Goal: Navigation & Orientation: Find specific page/section

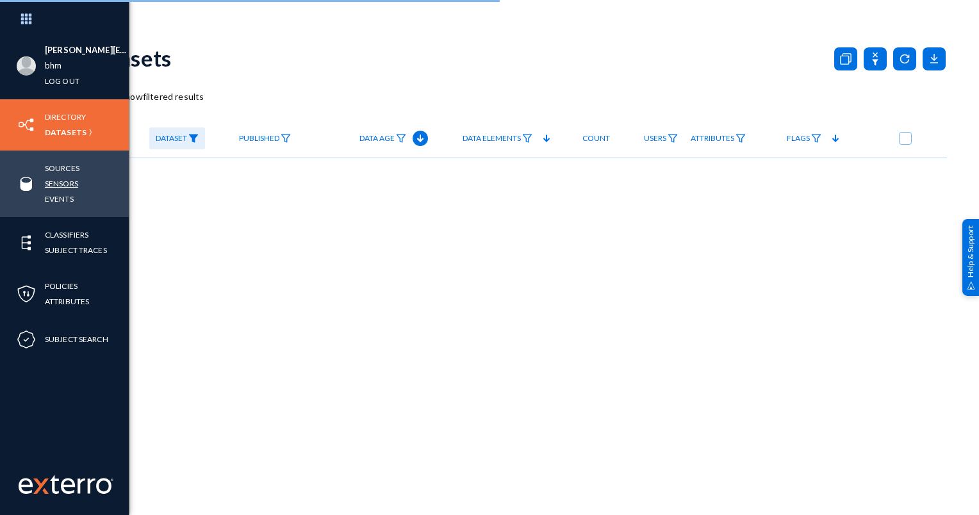
click at [62, 179] on link "Sensors" at bounding box center [61, 183] width 33 height 15
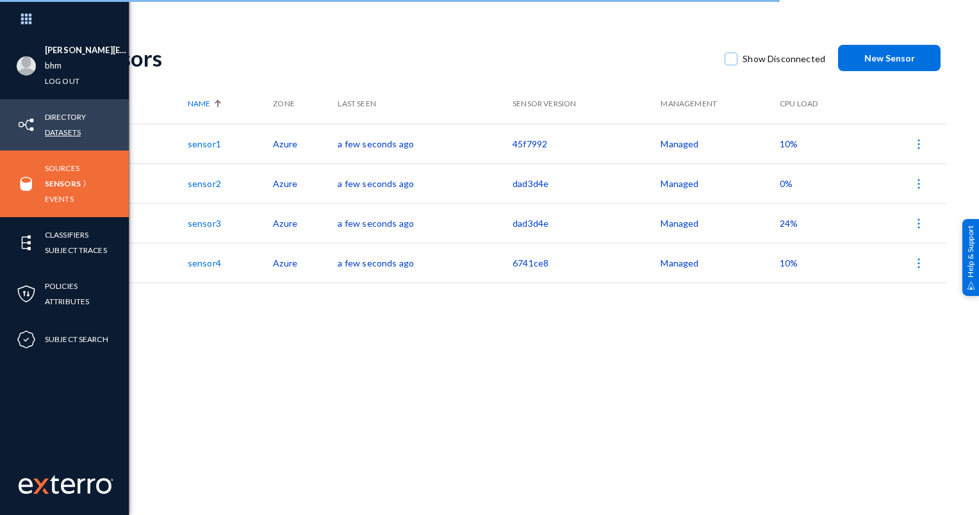
click at [65, 133] on link "Datasets" at bounding box center [63, 132] width 36 height 15
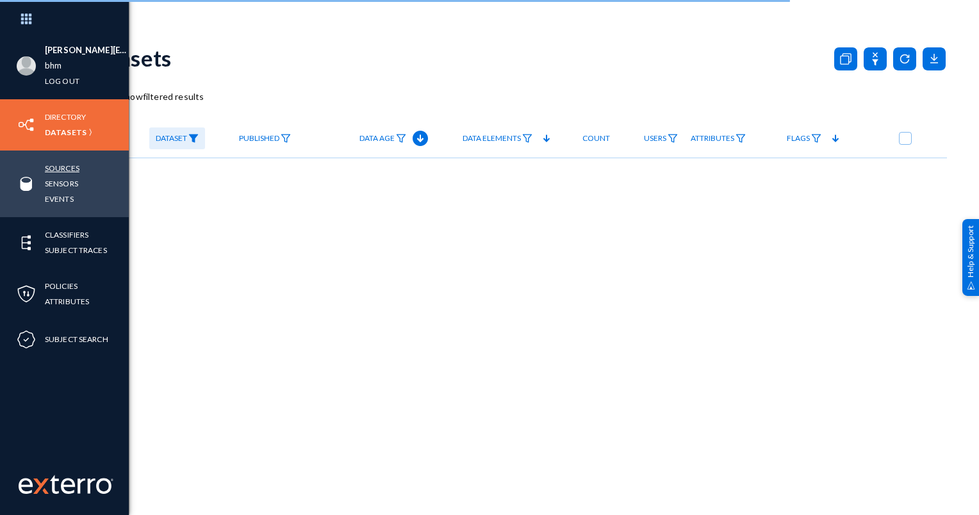
click at [66, 169] on link "Sources" at bounding box center [62, 168] width 35 height 15
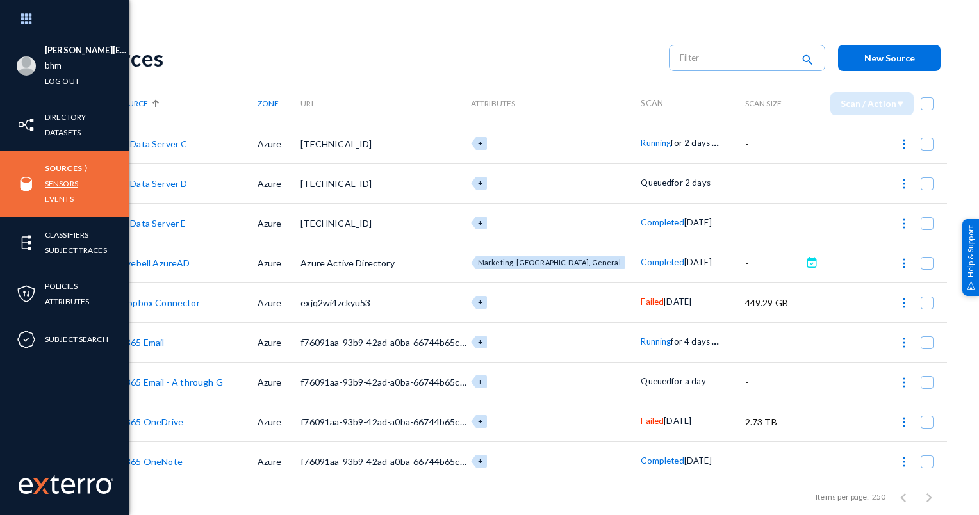
click at [55, 179] on link "Sensors" at bounding box center [61, 183] width 33 height 15
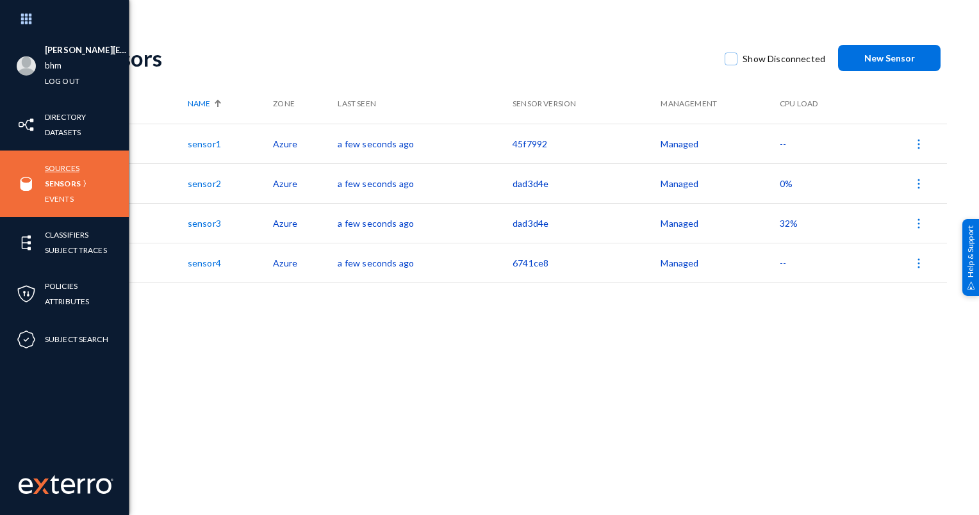
click at [65, 165] on link "Sources" at bounding box center [62, 168] width 35 height 15
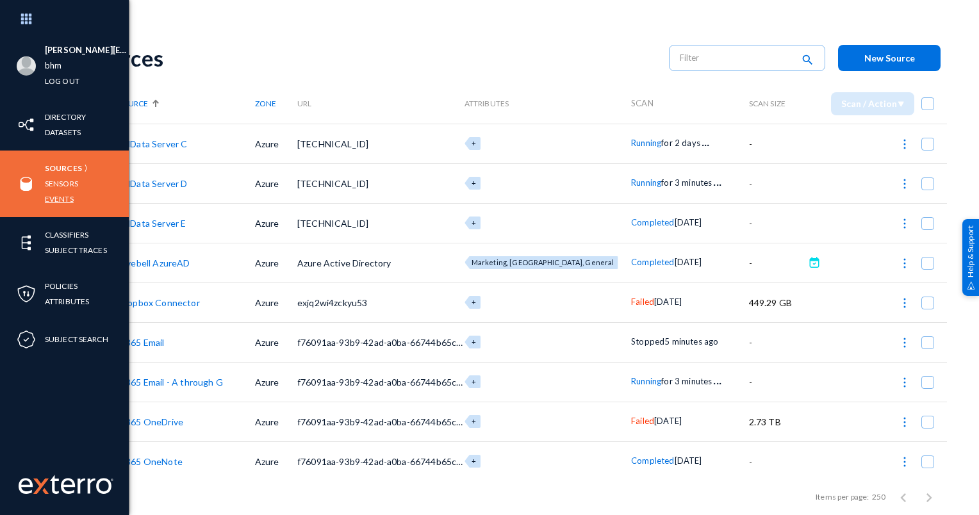
click at [54, 197] on link "Events" at bounding box center [59, 199] width 29 height 15
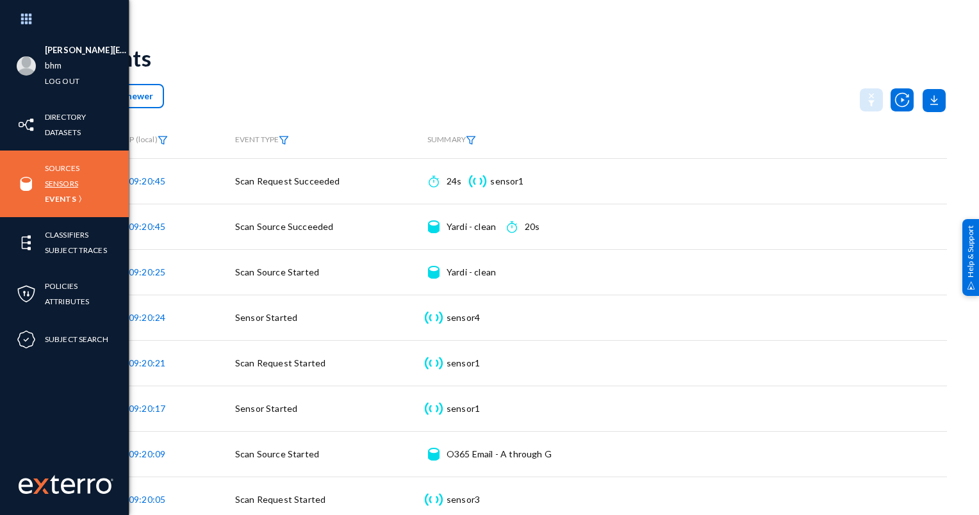
click at [65, 182] on link "Sensors" at bounding box center [61, 183] width 33 height 15
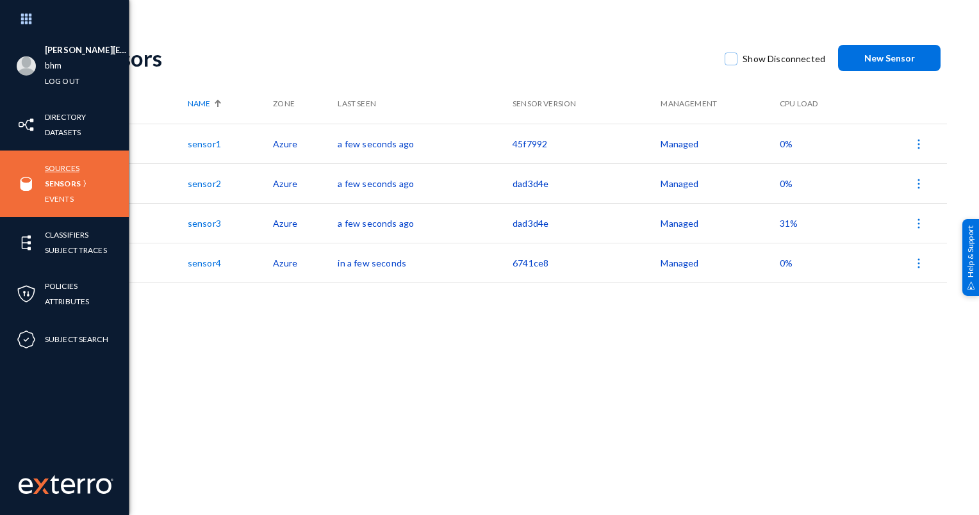
click at [60, 167] on link "Sources" at bounding box center [62, 168] width 35 height 15
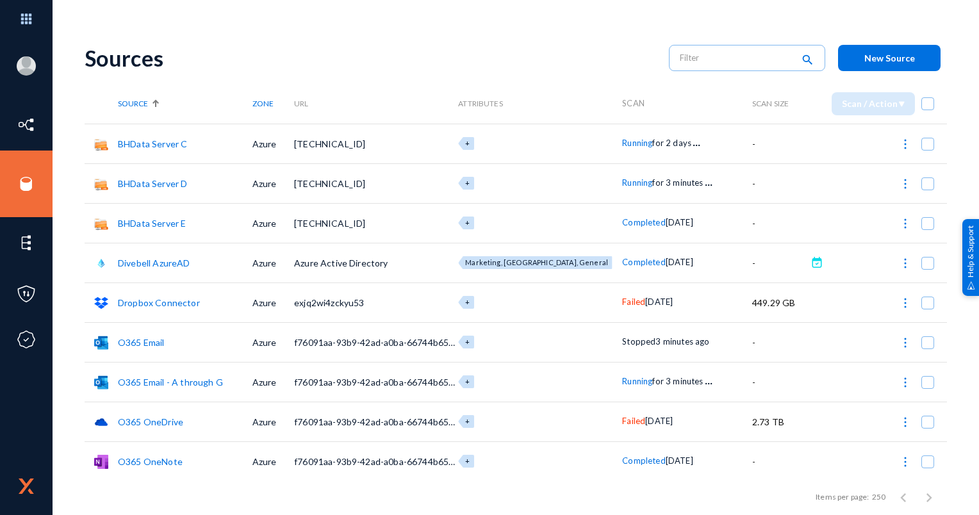
scroll to position [81, 0]
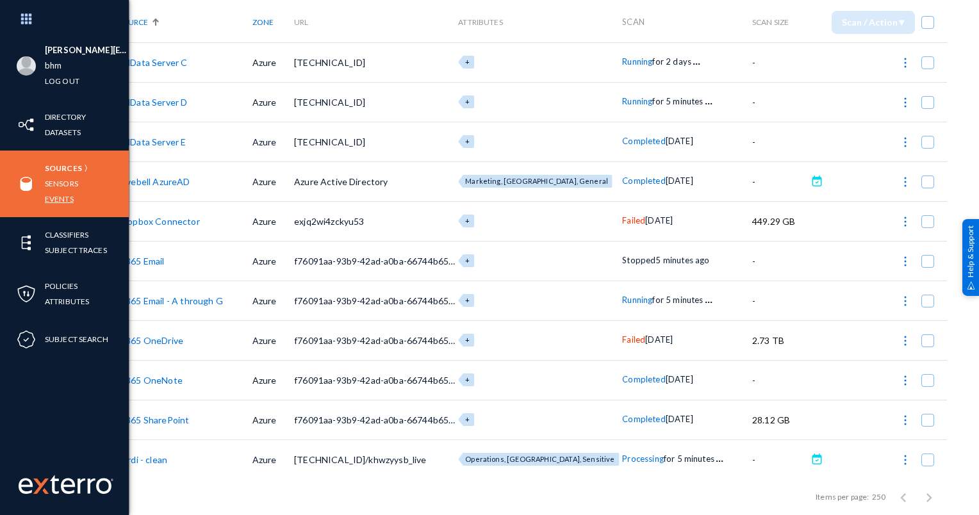
click at [63, 197] on link "Events" at bounding box center [59, 199] width 29 height 15
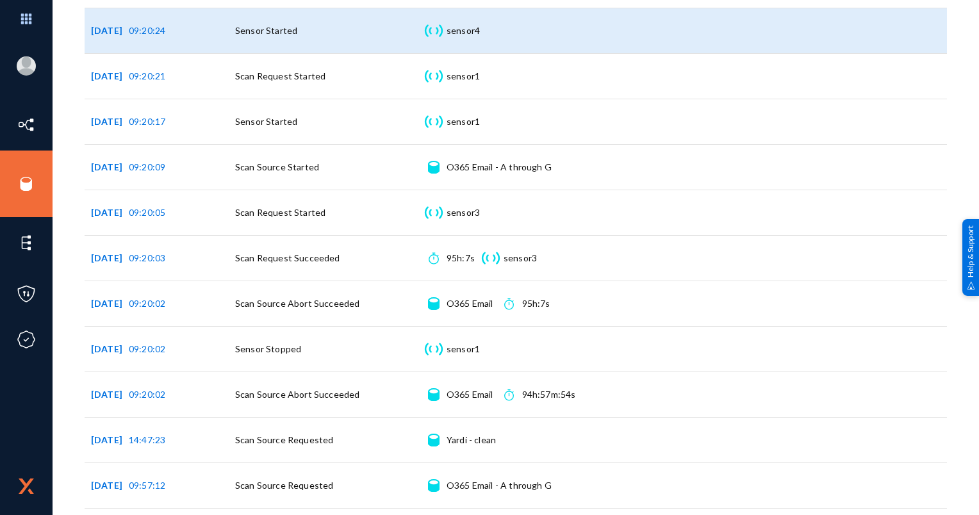
scroll to position [320, 0]
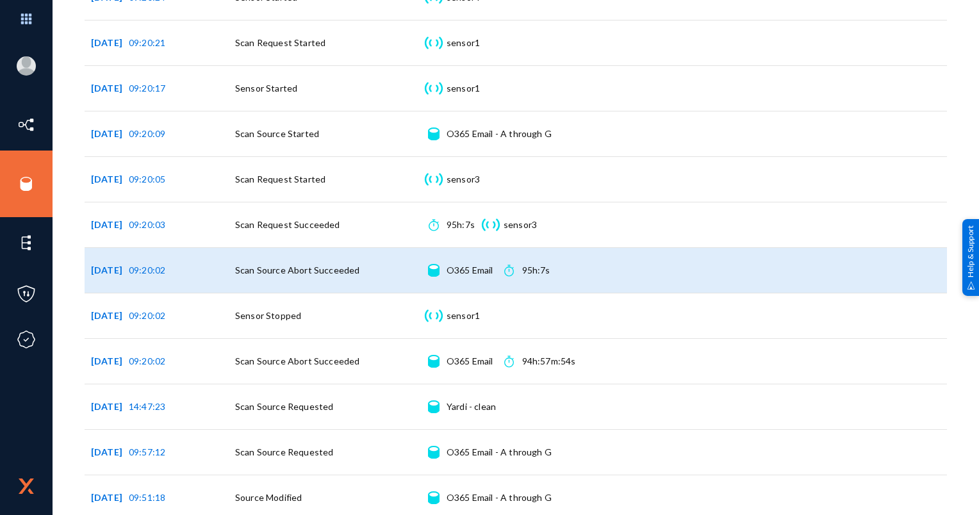
click at [303, 270] on span "Scan Source Abort Succeeded" at bounding box center [297, 270] width 124 height 11
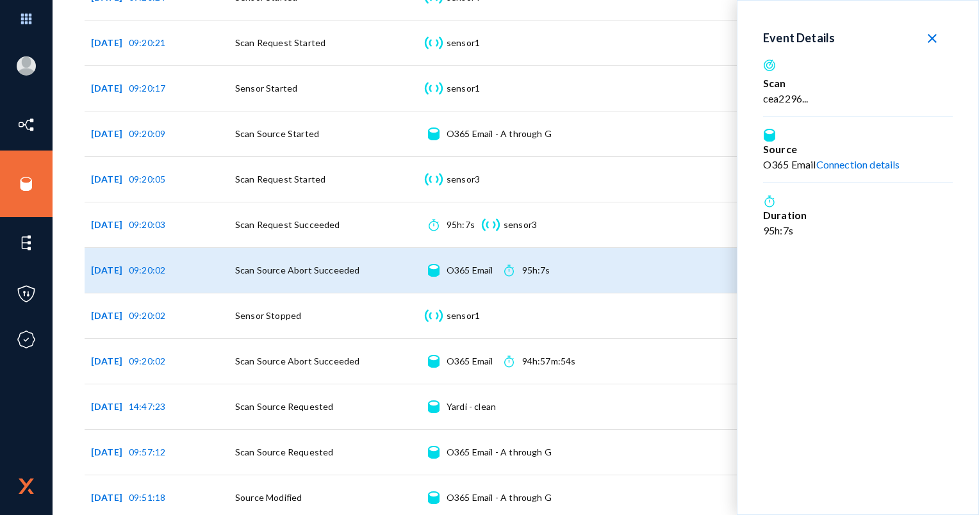
click at [940, 36] on button "close" at bounding box center [932, 37] width 41 height 23
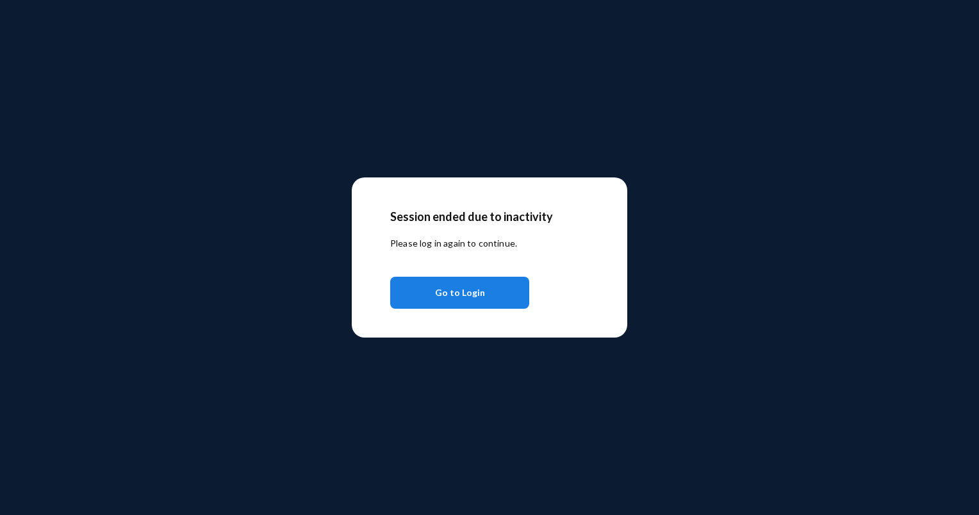
click at [456, 292] on span "Go to Login" at bounding box center [460, 292] width 50 height 23
